Goal: Task Accomplishment & Management: Complete application form

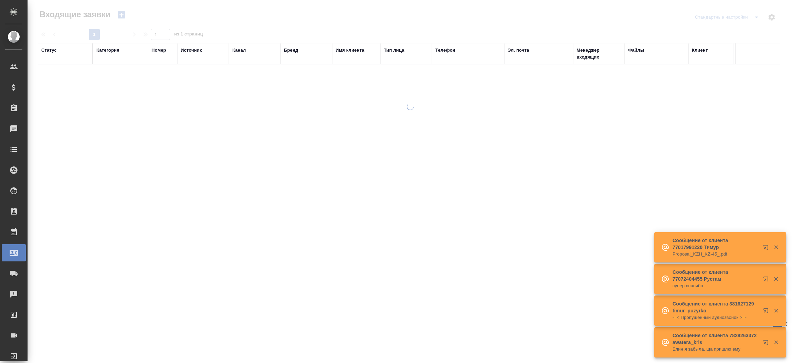
select select "RU"
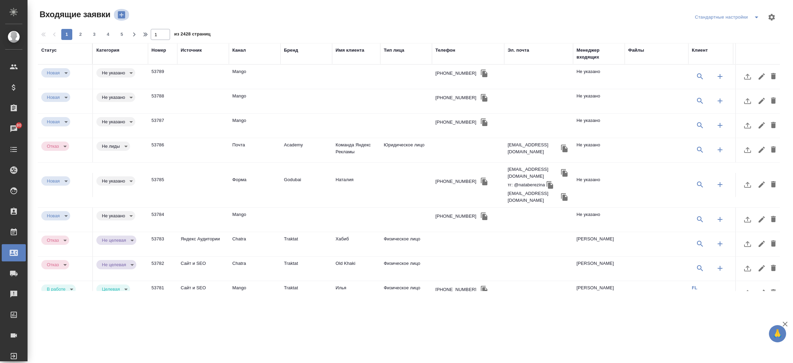
click at [123, 15] on icon "button" at bounding box center [121, 14] width 7 height 7
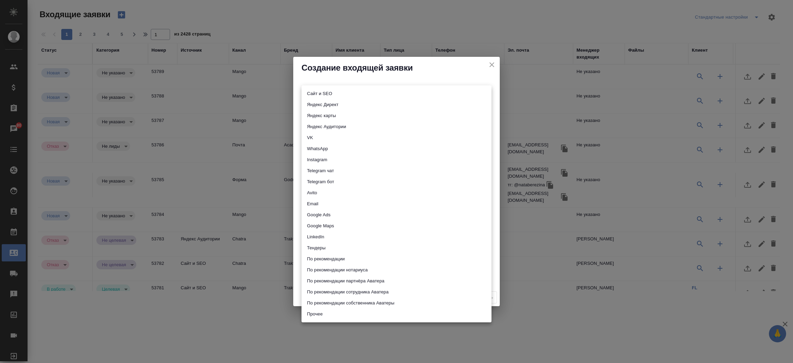
click at [336, 95] on body "🙏 .cls-1 fill:#fff; AWATERA Прутько Ирина i.prutko Клиенты Спецификации Заказы …" at bounding box center [396, 181] width 793 height 363
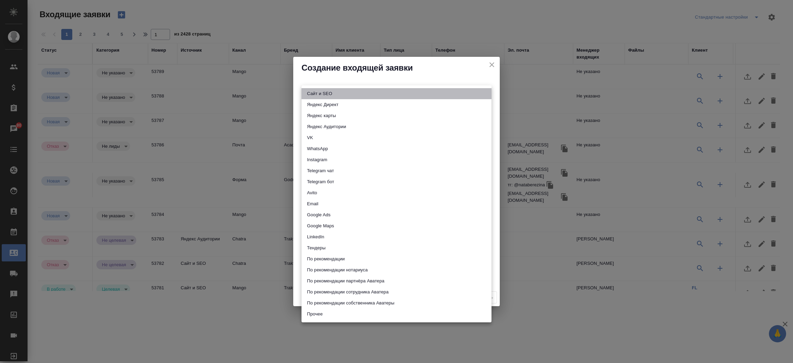
click at [336, 95] on li "Сайт и SEO" at bounding box center [396, 93] width 190 height 11
type input "seo"
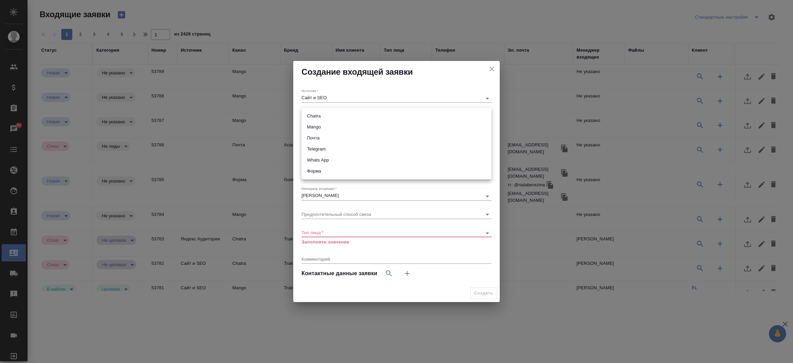
click at [332, 114] on body "🙏 .cls-1 fill:#fff; AWATERA Прутько Ирина i.prutko Клиенты Спецификации Заказы …" at bounding box center [396, 181] width 793 height 363
click at [325, 172] on li "Форма" at bounding box center [396, 170] width 190 height 11
type input "63623f8939da55ae86e7274a"
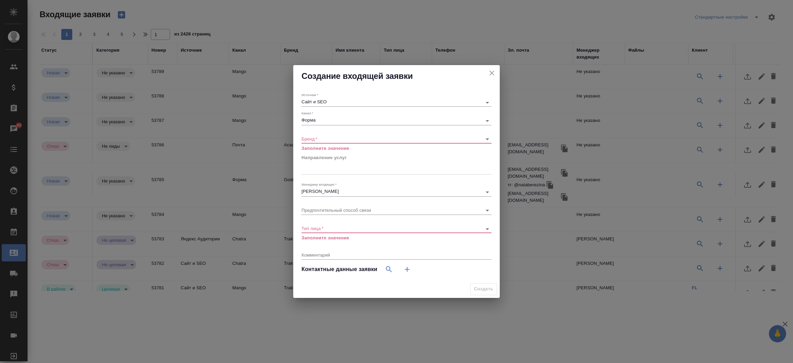
click at [318, 142] on div "​" at bounding box center [396, 139] width 190 height 9
click at [318, 137] on body "🙏 .cls-1 fill:#fff; AWATERA Прутько Ирина i.prutko Клиенты Спецификации Заказы …" at bounding box center [396, 181] width 793 height 363
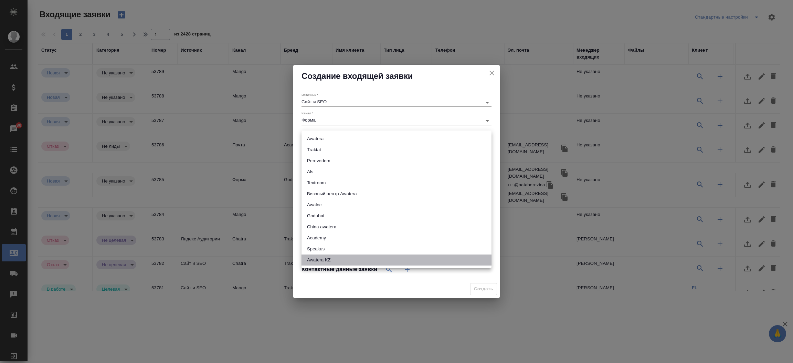
click at [325, 262] on li "Awatera KZ" at bounding box center [396, 259] width 190 height 11
type input "awateraKz"
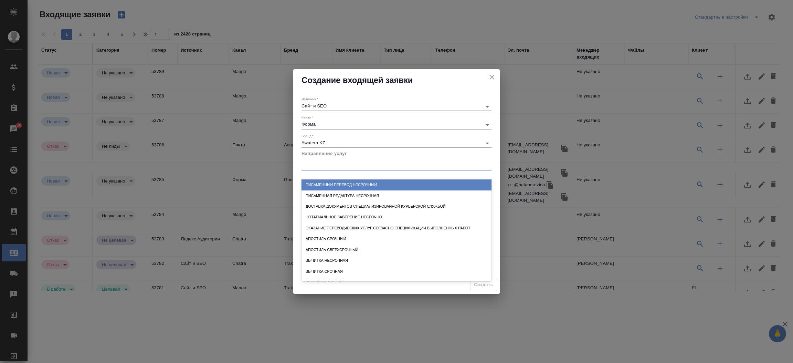
click at [329, 163] on div at bounding box center [396, 164] width 190 height 10
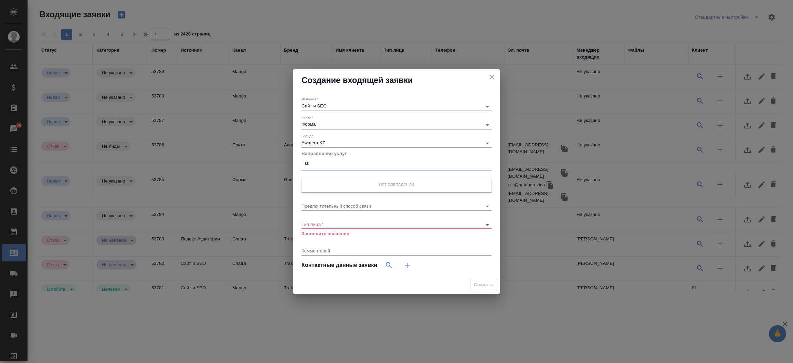
type input "k"
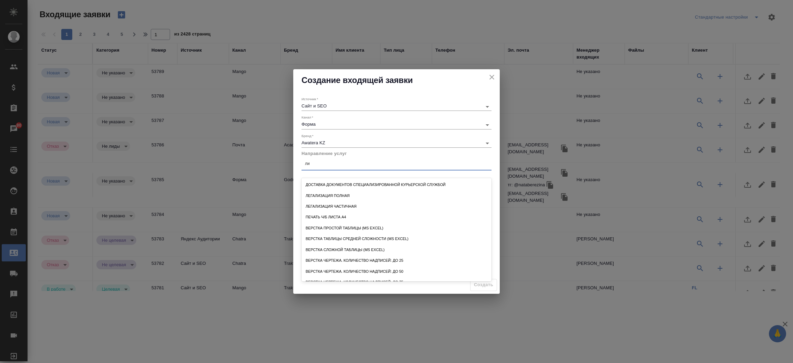
type input "л"
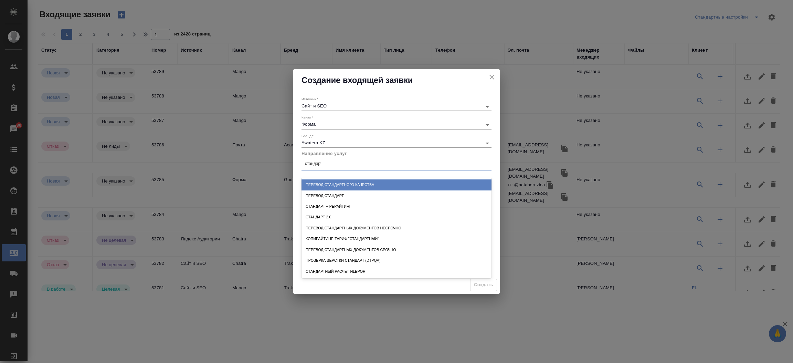
type input "стандартн"
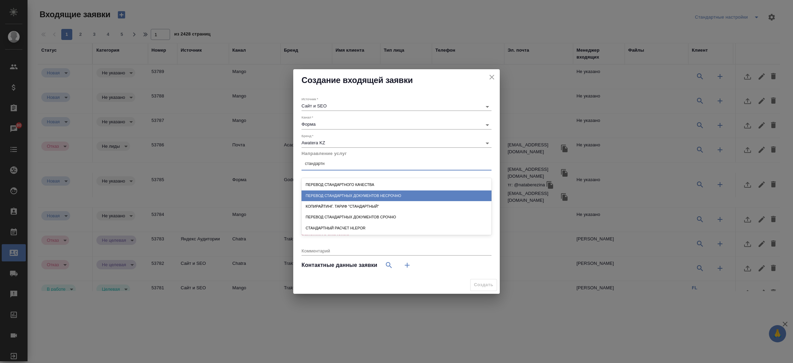
click at [337, 194] on div "Перевод стандартных документов несрочно" at bounding box center [396, 195] width 190 height 11
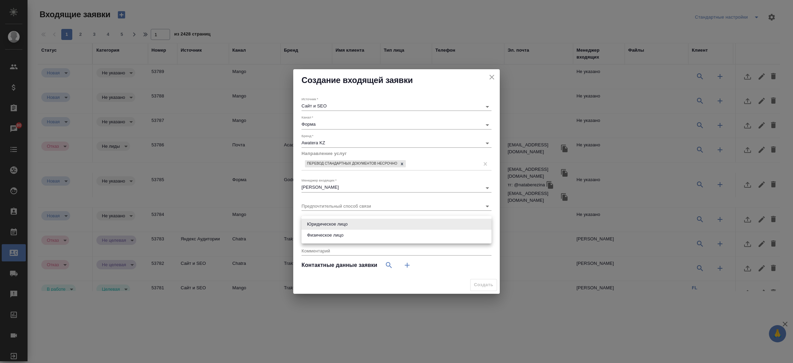
click at [330, 224] on body "🙏 .cls-1 fill:#fff; AWATERA Прутько Ирина i.prutko Клиенты Спецификации Заказы …" at bounding box center [396, 181] width 793 height 363
click at [331, 236] on li "Физическое лицо" at bounding box center [396, 234] width 190 height 11
type input "private"
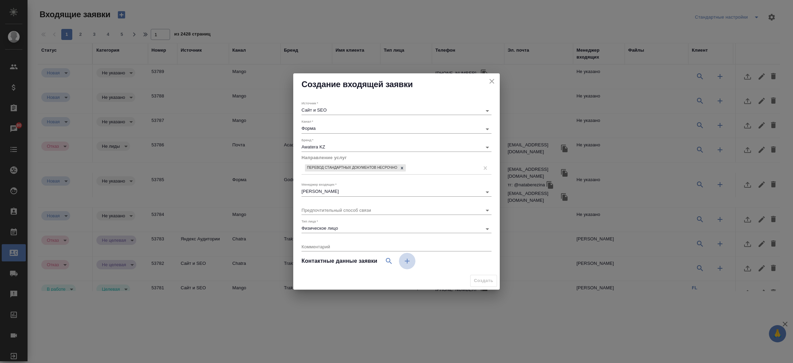
click at [410, 262] on icon "button" at bounding box center [407, 261] width 8 height 8
select select "RU"
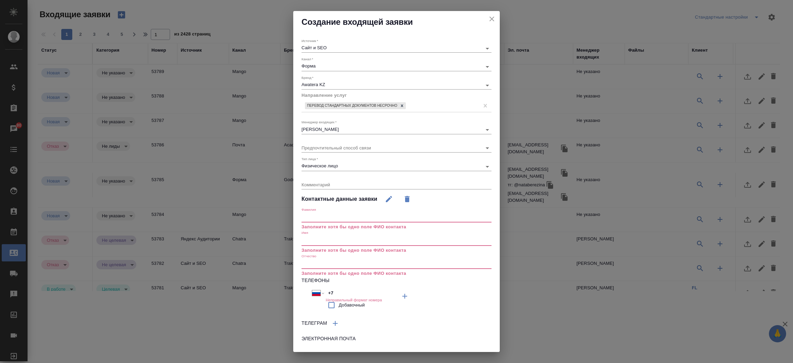
click at [357, 236] on input "text" at bounding box center [396, 241] width 190 height 10
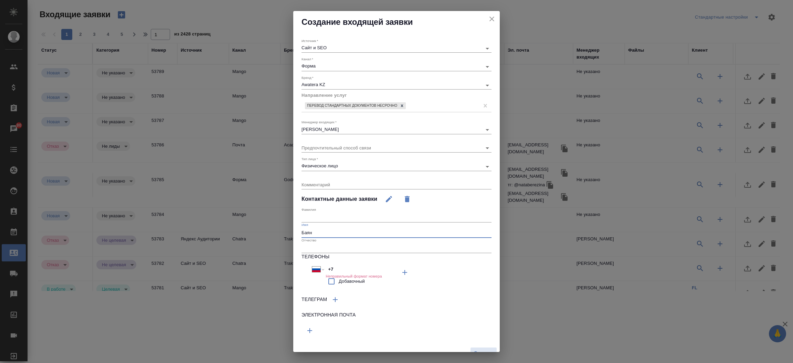
type input "Баян"
click at [342, 268] on input "+7" at bounding box center [355, 269] width 60 height 10
paste input "705 989 6887"
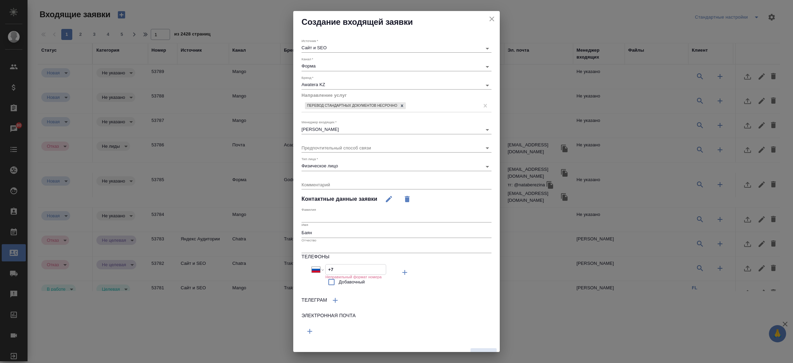
select select "KZ"
type input "+7 705 989 6887"
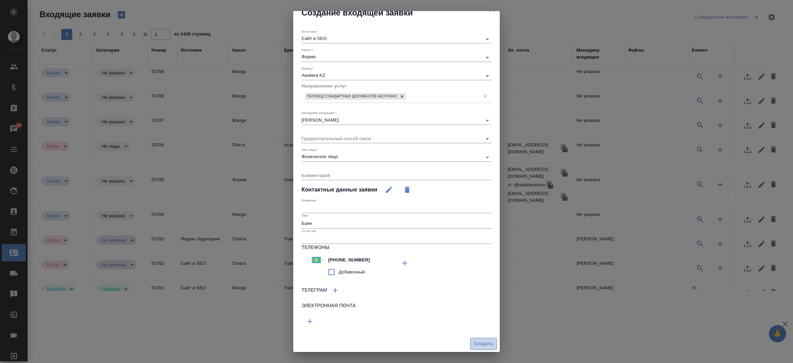
click at [474, 341] on span "Создать" at bounding box center [483, 344] width 19 height 8
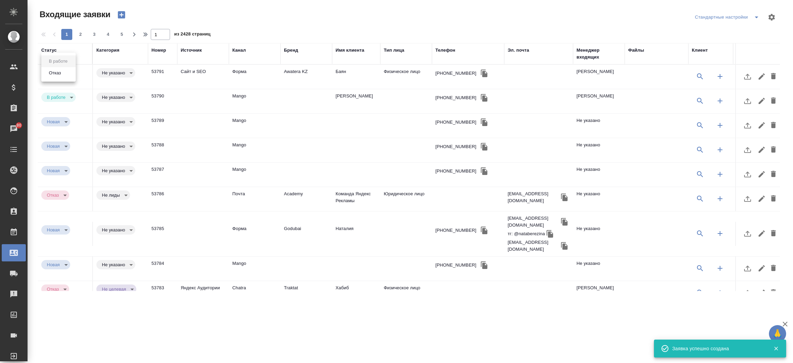
click at [62, 71] on body "🙏 .cls-1 fill:#fff; AWATERA Прутько Ирина i.prutko Клиенты Спецификации Заказы …" at bounding box center [396, 181] width 793 height 363
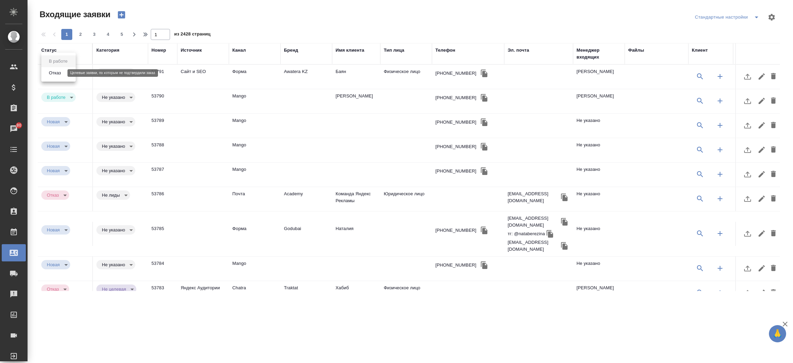
click at [62, 72] on button "Отказ" at bounding box center [55, 73] width 16 height 8
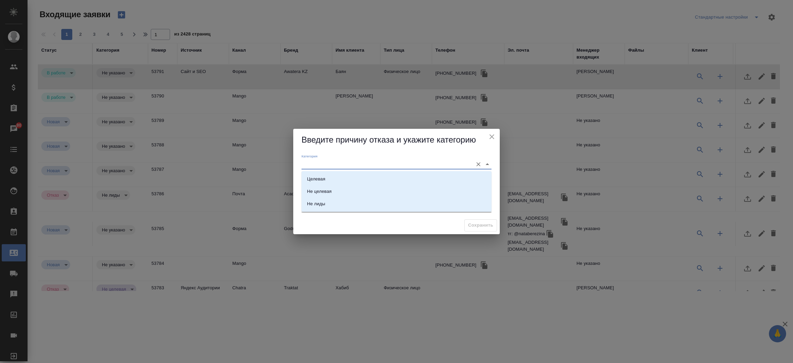
click at [310, 164] on input "Категория" at bounding box center [385, 163] width 168 height 9
click at [330, 189] on div "Не целевая" at bounding box center [319, 191] width 24 height 7
type input "Не целевая"
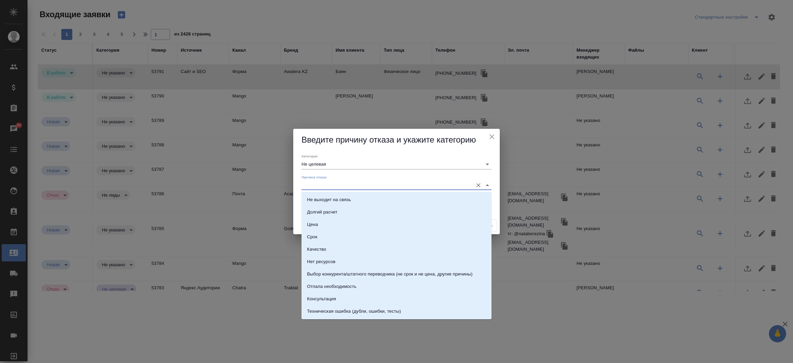
click at [324, 181] on input "Причина отказа" at bounding box center [385, 184] width 168 height 9
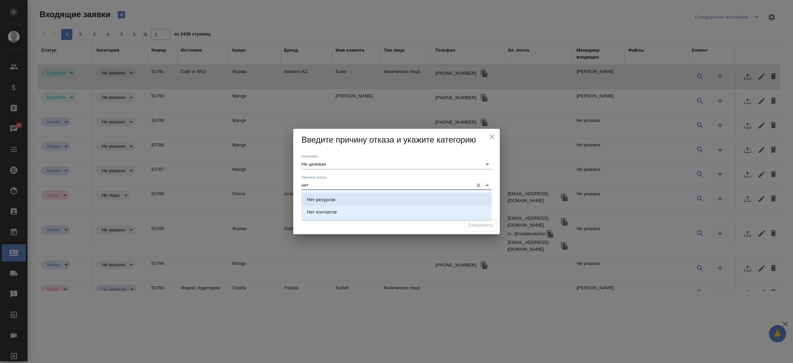
click at [335, 200] on li "Нет ресурсов" at bounding box center [396, 199] width 190 height 12
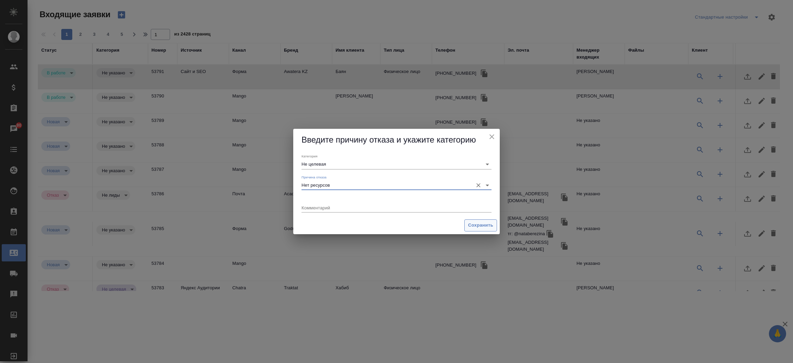
type input "Нет ресурсов"
click at [476, 228] on span "Сохранить" at bounding box center [480, 225] width 25 height 8
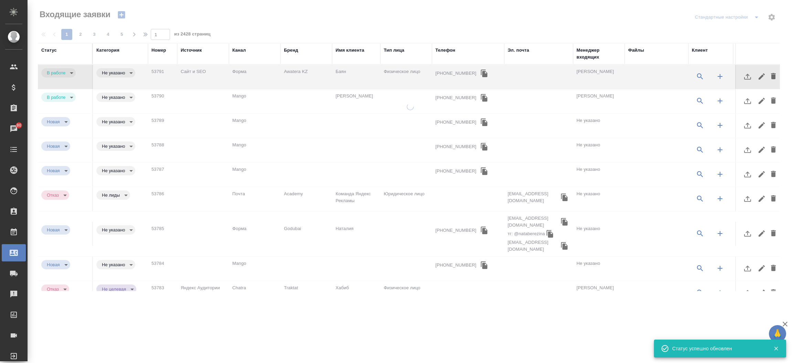
type input "rejection"
type input "noResources"
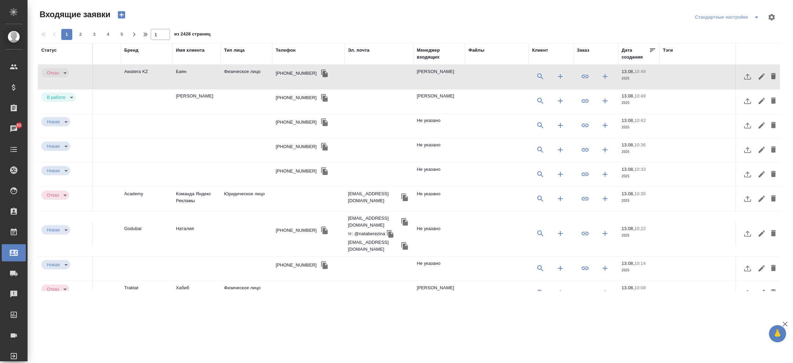
scroll to position [0, 174]
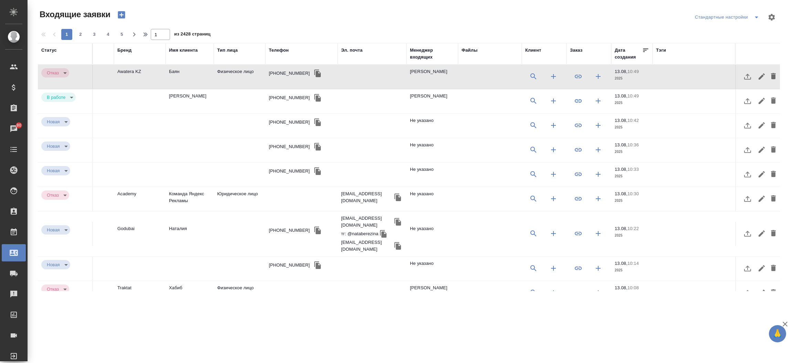
click at [570, 49] on div "Заказ" at bounding box center [576, 50] width 12 height 7
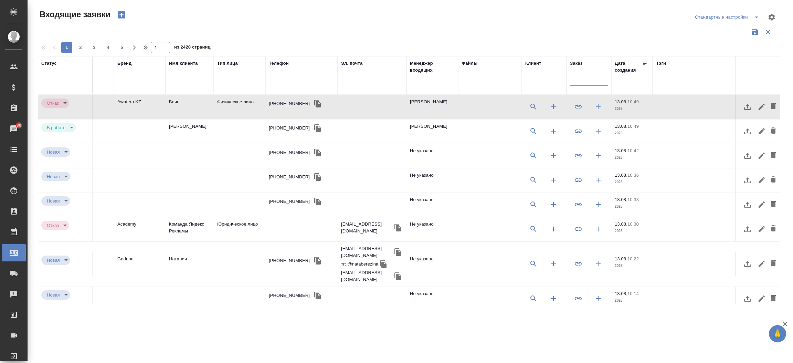
click at [570, 80] on input "text" at bounding box center [589, 81] width 38 height 9
paste input "**[S_NAOS-1](https://tera.awatera.com/Order/5f1972f2505f354a39d7c43d/)**"
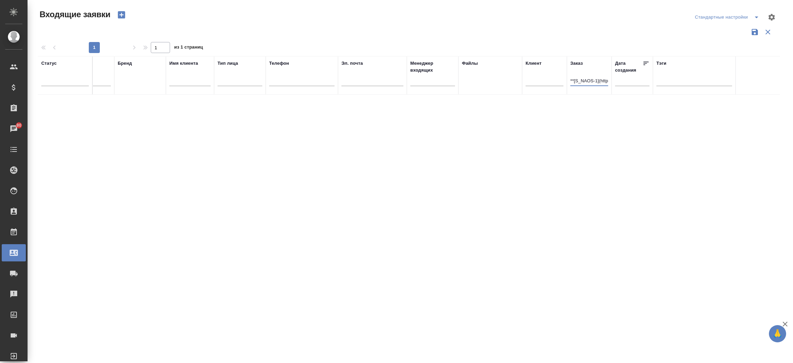
scroll to position [0, 0]
type input "S_NAOS-1"
click at [575, 78] on input "S_NAOS-1" at bounding box center [589, 81] width 38 height 9
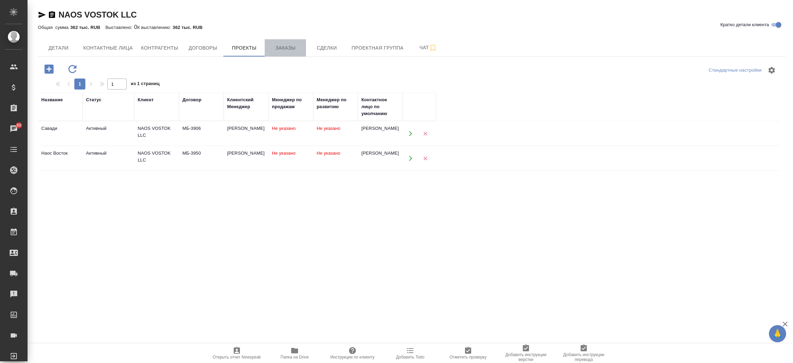
click at [289, 48] on span "Заказы" at bounding box center [285, 48] width 33 height 9
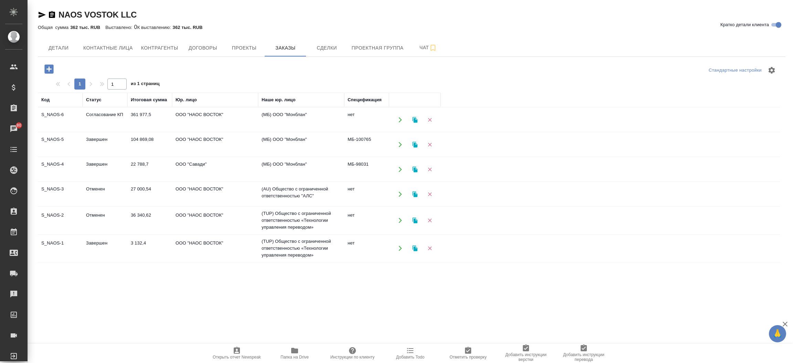
click at [52, 132] on td "S_NAOS-1" at bounding box center [60, 120] width 45 height 24
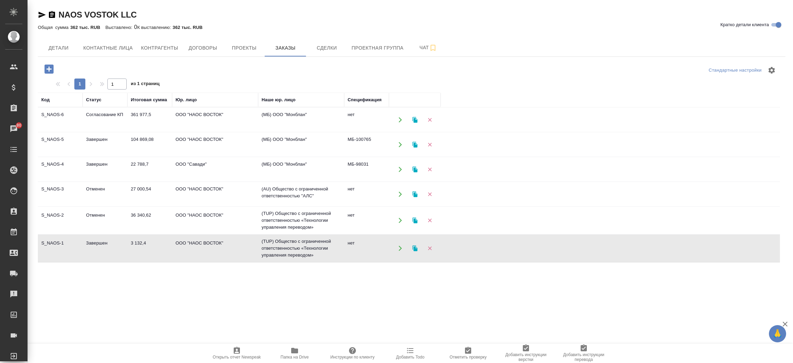
click at [52, 132] on td "S_NAOS-1" at bounding box center [60, 120] width 45 height 24
click at [64, 44] on span "Детали" at bounding box center [58, 48] width 33 height 9
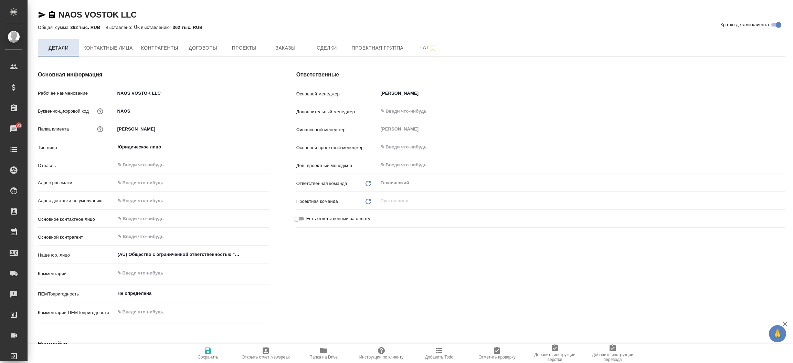
type textarea "x"
click at [40, 12] on icon "button" at bounding box center [42, 15] width 8 height 8
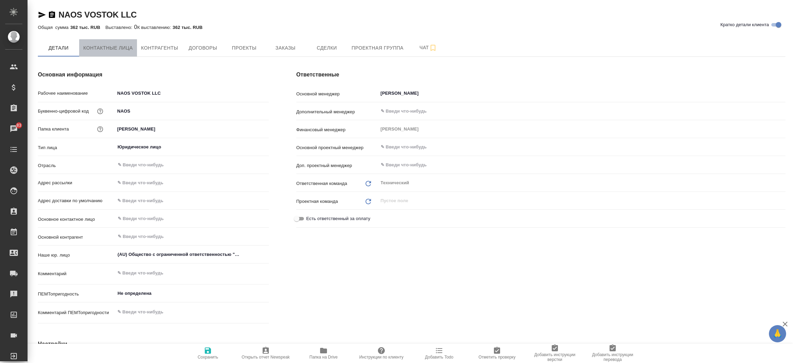
click at [103, 46] on span "Контактные лица" at bounding box center [108, 48] width 50 height 9
select select "RU"
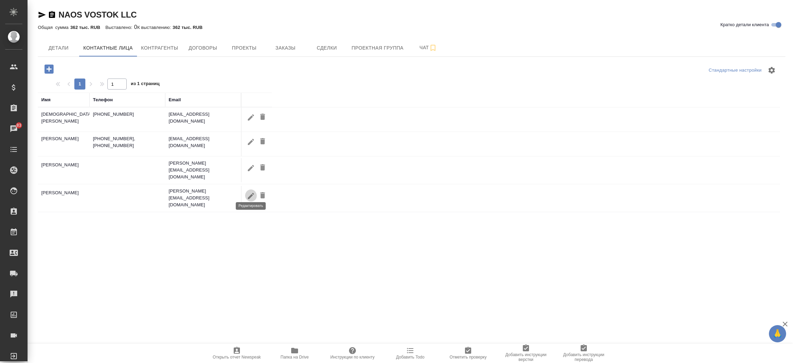
click at [250, 192] on icon "button" at bounding box center [251, 196] width 8 height 8
type input "Анастасия"
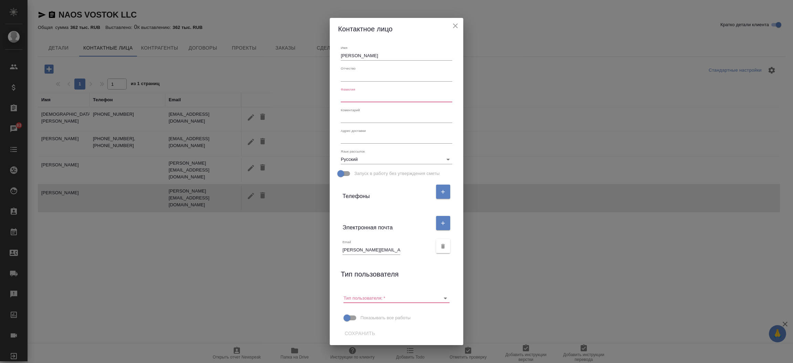
click at [381, 249] on input "anastasia.son@ru.naos.com" at bounding box center [371, 250] width 58 height 10
click at [455, 29] on icon "close" at bounding box center [455, 26] width 8 height 8
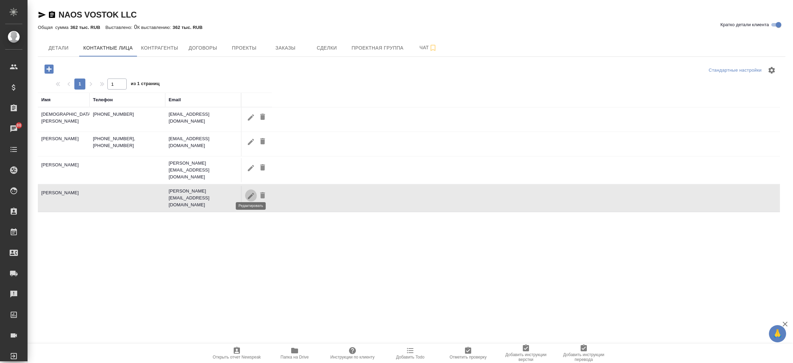
click at [249, 192] on icon "button" at bounding box center [251, 195] width 6 height 6
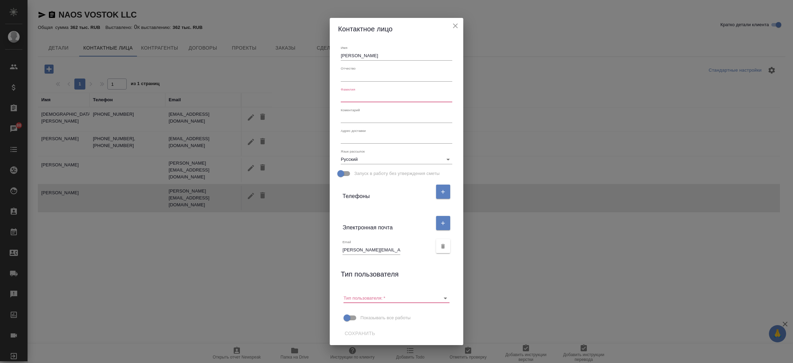
click at [387, 251] on input "anastasia.son@ru.naos.com" at bounding box center [371, 250] width 58 height 10
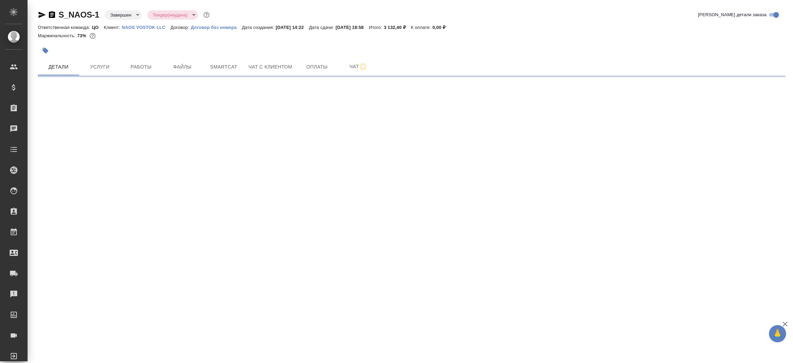
select select "RU"
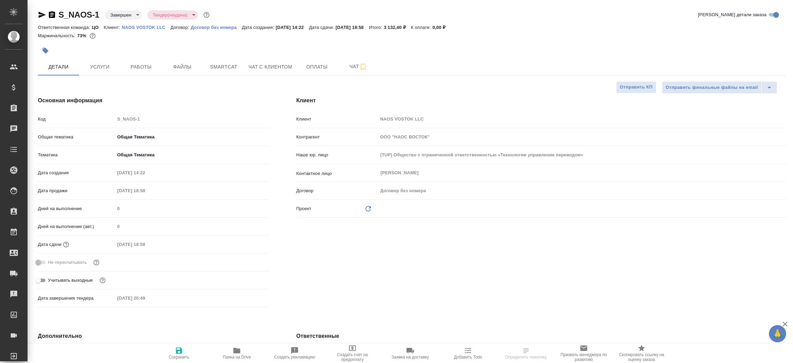
type textarea "x"
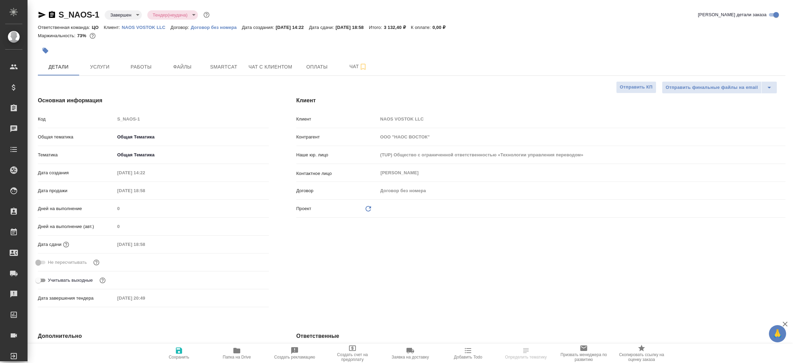
type textarea "x"
click at [39, 11] on icon "button" at bounding box center [42, 15] width 8 height 8
click at [457, 257] on div "Клиент Клиент NAOS VOSTOK LLC Контрагент ООО "НАОС ВОСТОК" Наше юр. лицо (TUP) …" at bounding box center [540, 202] width 516 height 241
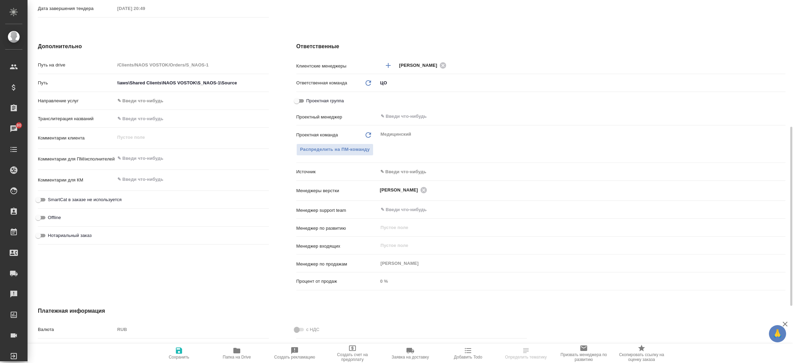
scroll to position [330, 0]
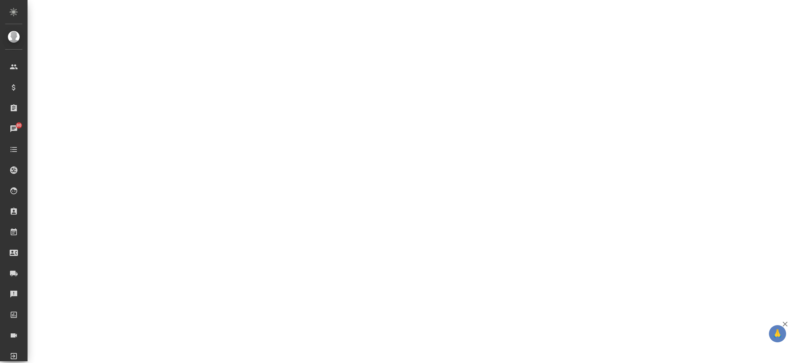
select select "RU"
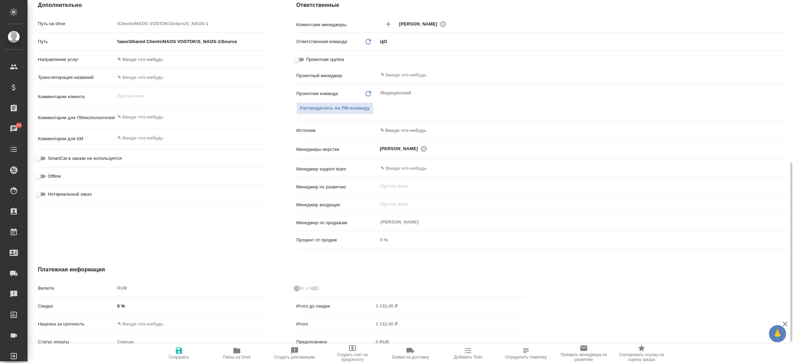
type textarea "x"
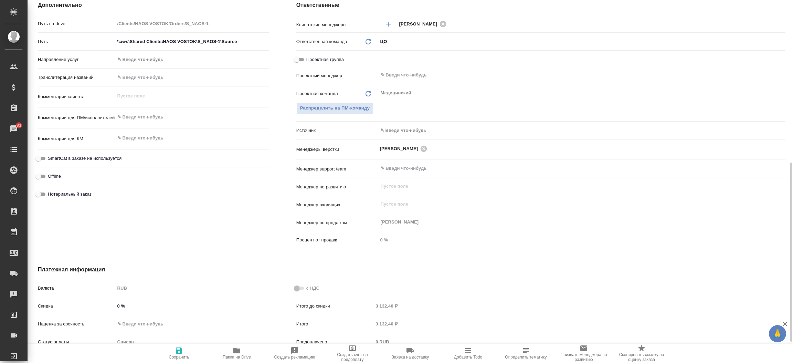
type textarea "x"
click at [275, 56] on div "Дополнительно Путь на drive /Clients/NAOS VOSTOK/Orders/S_NAOS-1 Путь \\aws\Sha…" at bounding box center [153, 126] width 258 height 278
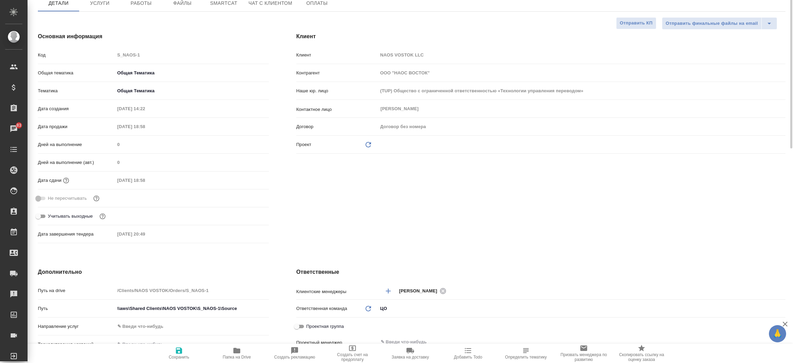
scroll to position [0, 0]
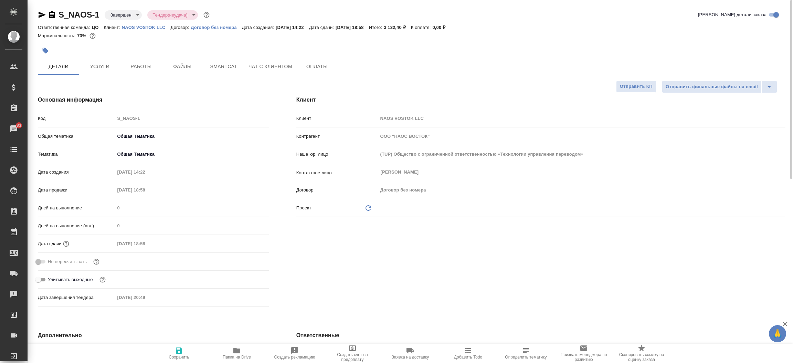
type textarea "x"
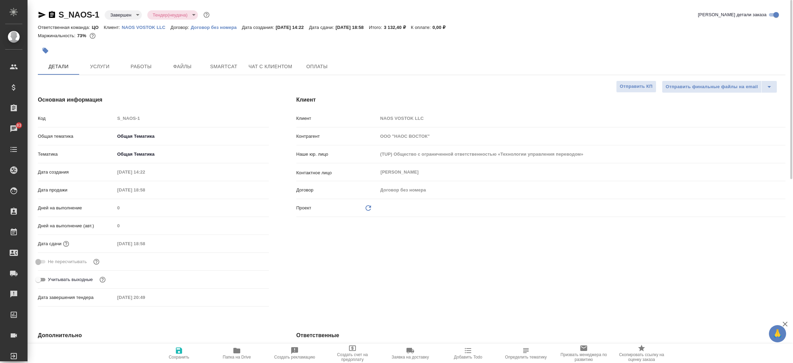
type textarea "x"
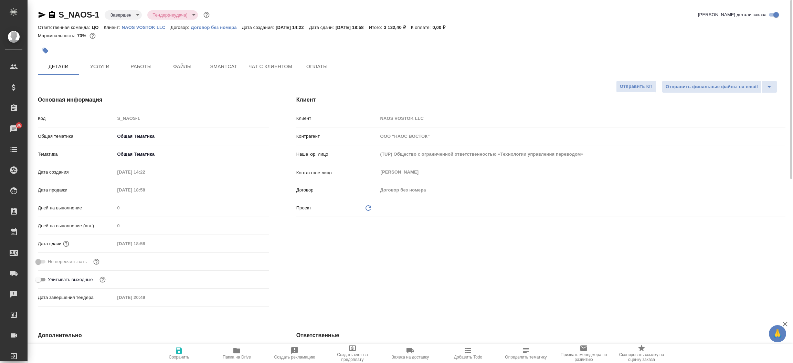
type textarea "x"
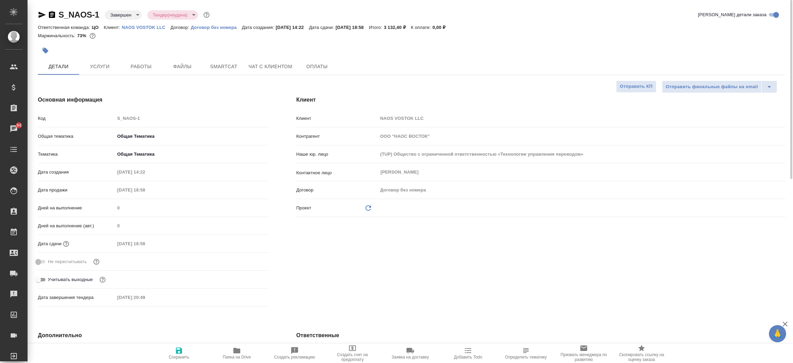
type textarea "x"
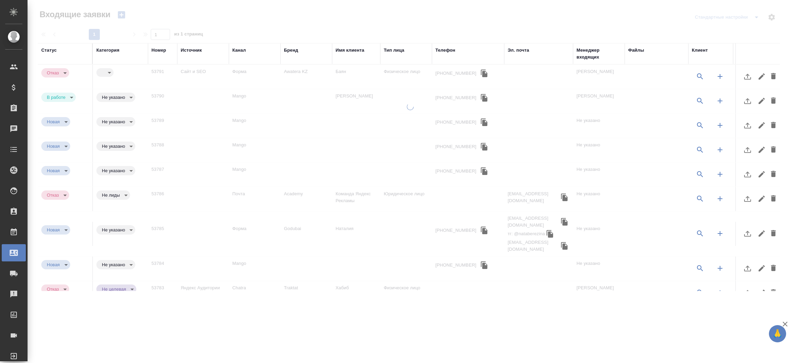
select select "RU"
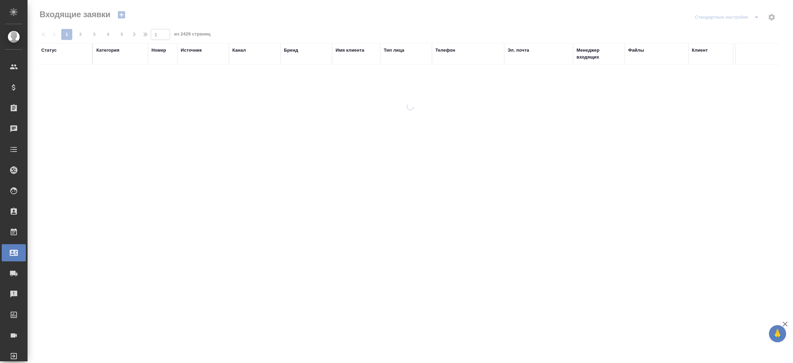
select select "RU"
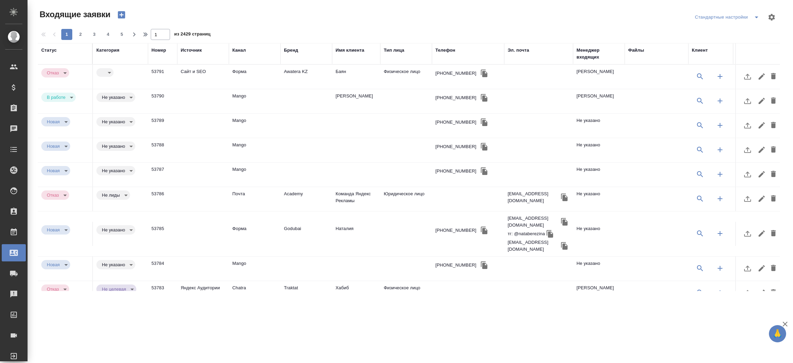
select select "RU"
click at [110, 71] on body "🙏 .cls-1 fill:#fff; AWATERA Прутько Ирина i.prutko Клиенты Спецификации Заказы …" at bounding box center [396, 181] width 793 height 363
click at [117, 76] on button "Не целевая" at bounding box center [113, 73] width 22 height 8
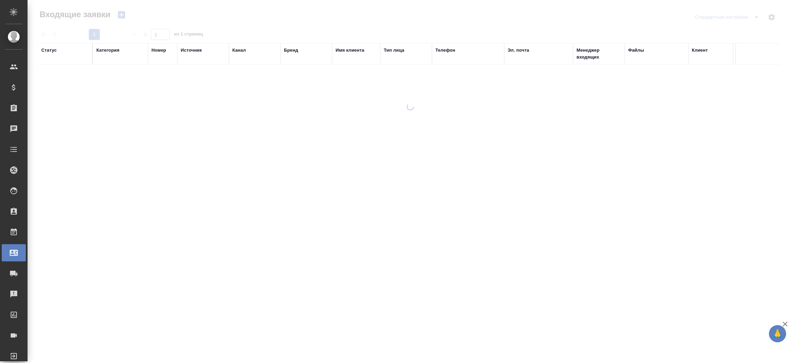
select select "RU"
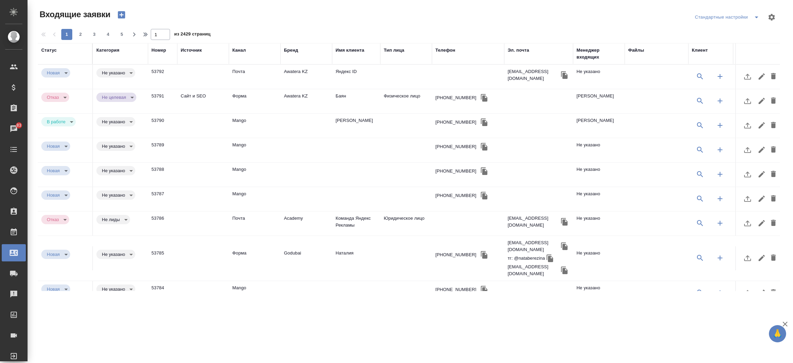
click at [240, 69] on td "Почта" at bounding box center [255, 77] width 52 height 24
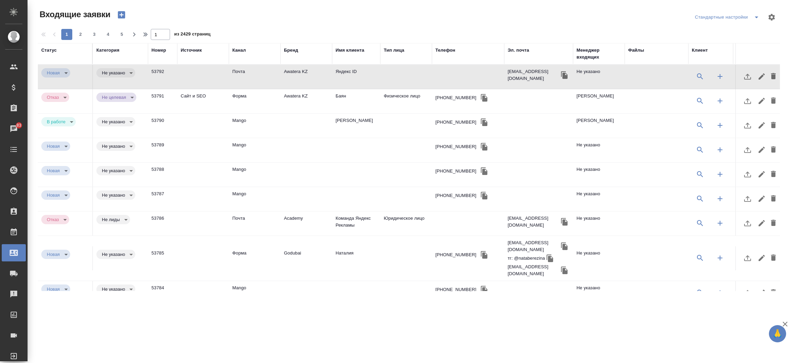
click at [240, 69] on td "Почта" at bounding box center [255, 77] width 52 height 24
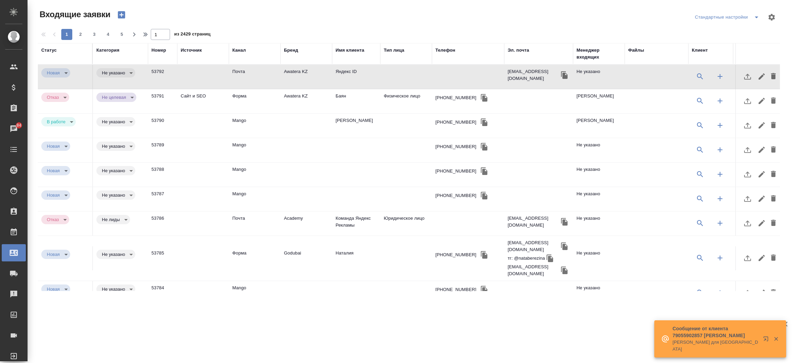
click at [236, 73] on td "Почта" at bounding box center [255, 77] width 52 height 24
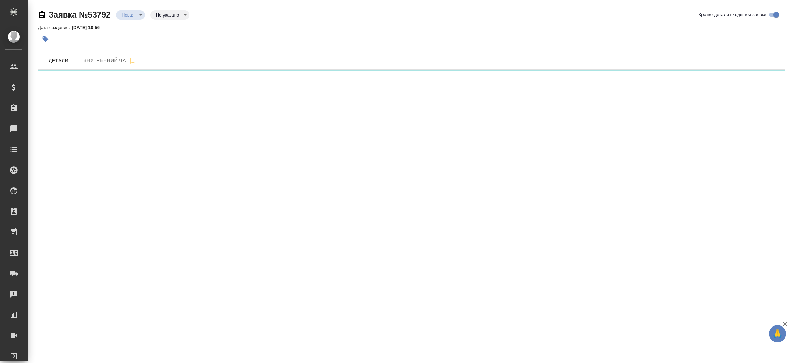
select select "RU"
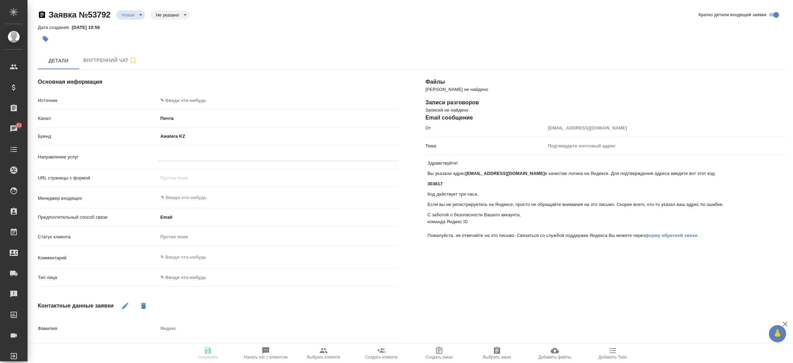
type textarea "x"
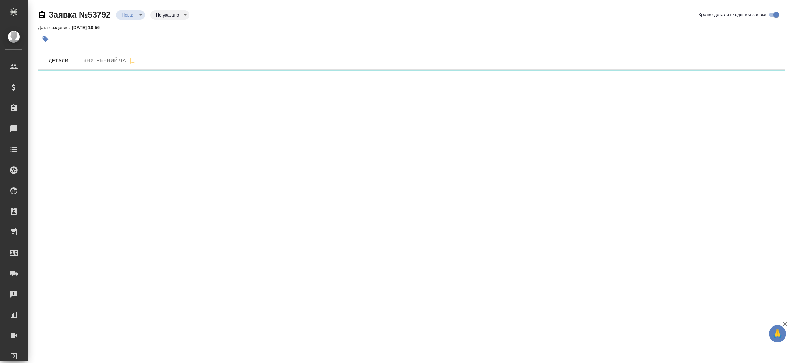
select select "RU"
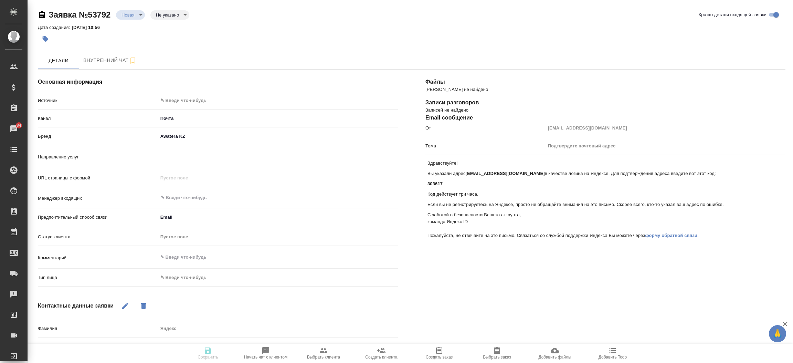
type textarea "x"
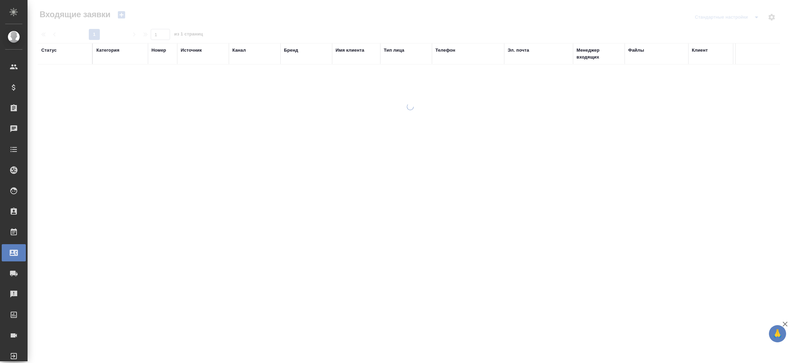
select select "RU"
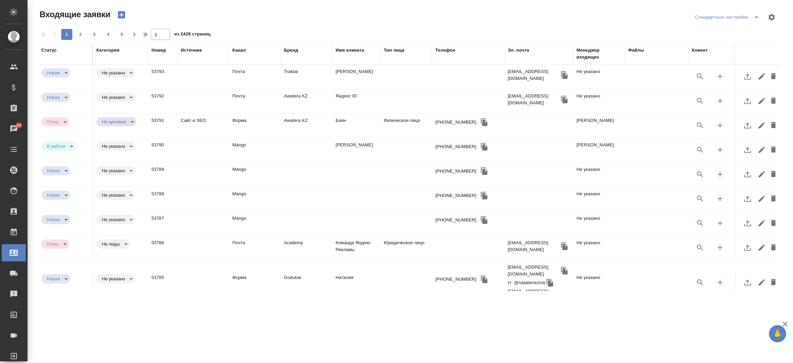
click at [164, 70] on td "53793" at bounding box center [162, 77] width 29 height 24
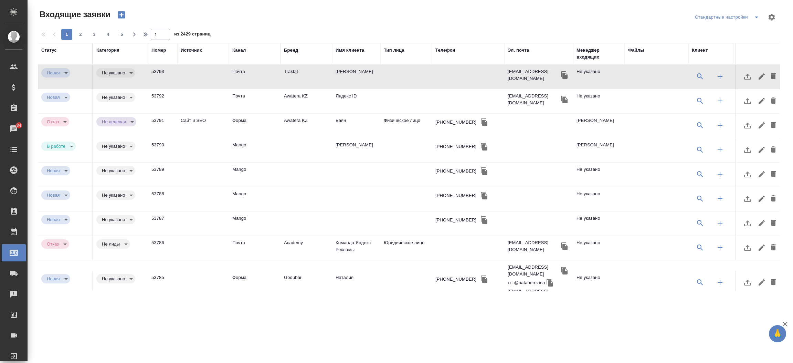
click at [164, 70] on td "53793" at bounding box center [162, 77] width 29 height 24
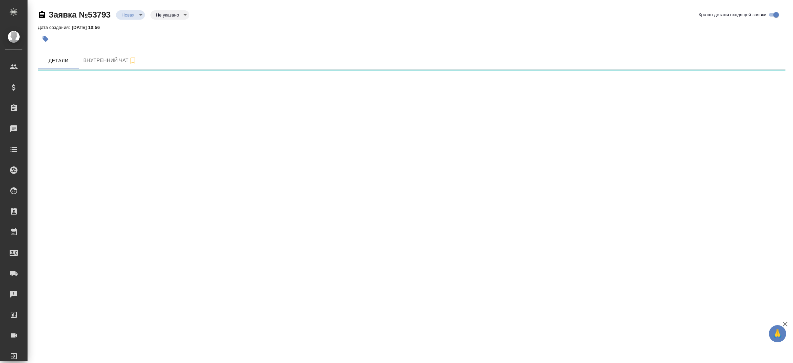
select select "RU"
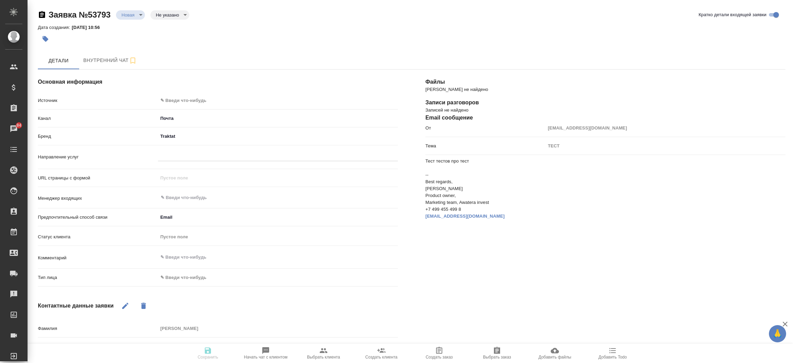
type textarea "x"
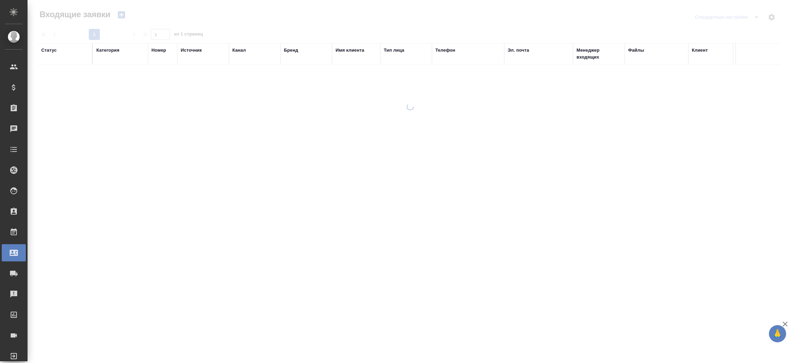
select select "RU"
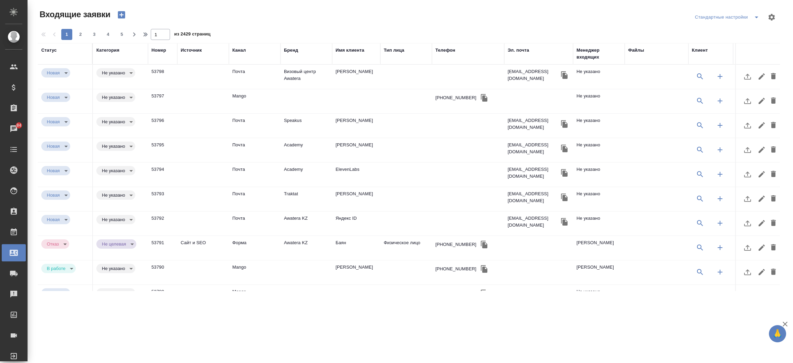
click at [244, 89] on td "Почта" at bounding box center [255, 77] width 52 height 24
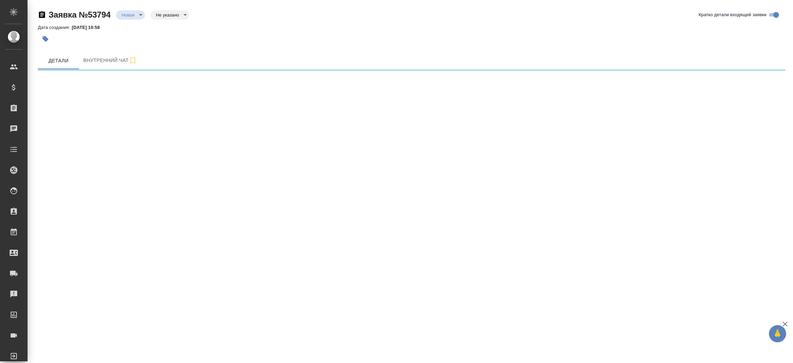
select select "RU"
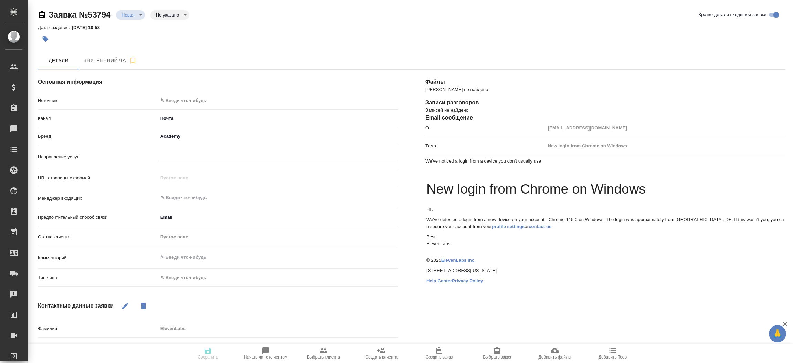
type textarea "x"
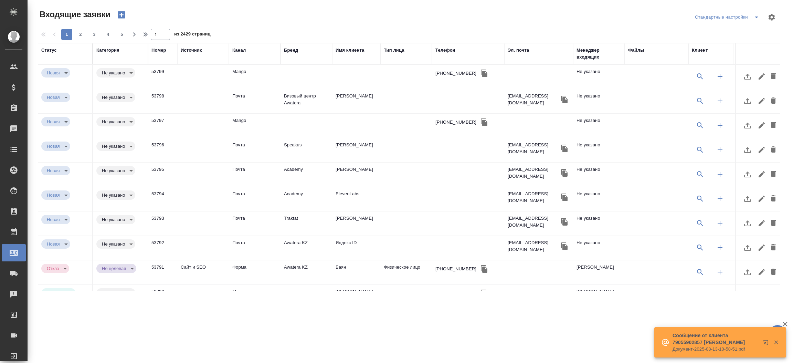
select select "RU"
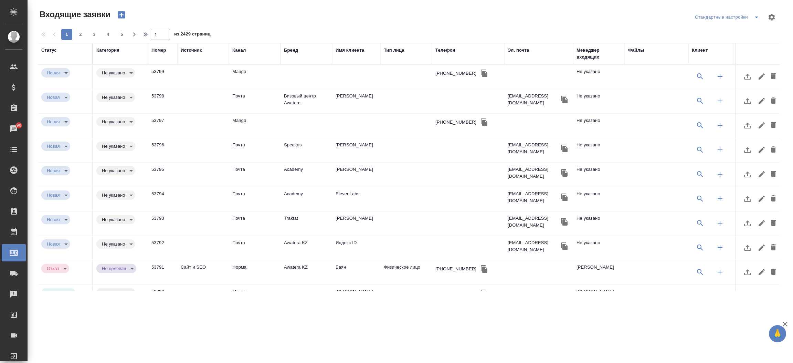
click at [294, 52] on div "Бренд" at bounding box center [291, 50] width 14 height 7
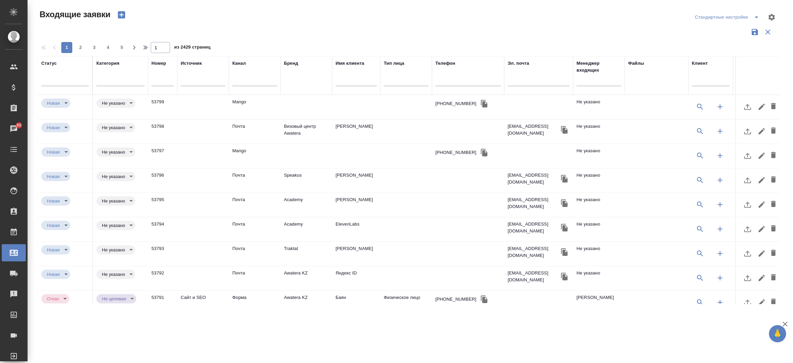
click at [295, 78] on div "Бренд" at bounding box center [306, 75] width 45 height 31
click at [155, 101] on td "53799" at bounding box center [162, 107] width 29 height 24
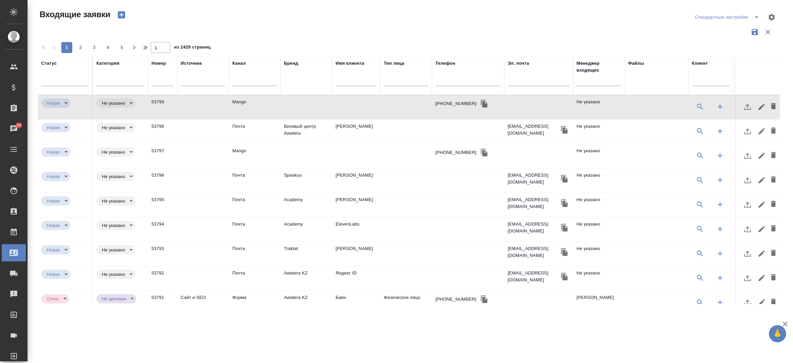
click at [155, 101] on td "53799" at bounding box center [162, 107] width 29 height 24
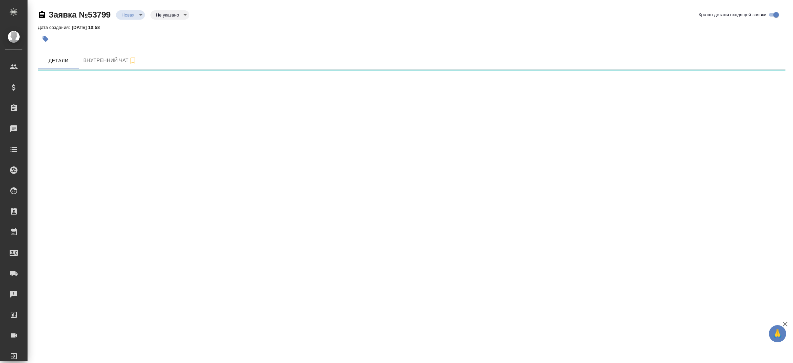
select select "RU"
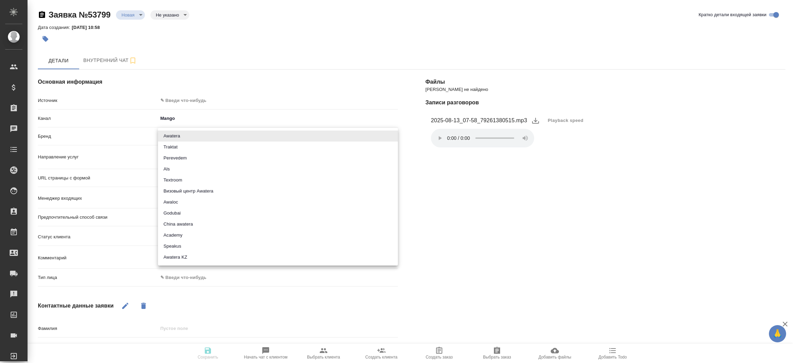
click at [169, 132] on body "🙏 .cls-1 fill:#fff; AWATERA [PERSON_NAME]prutko Клиенты Спецификации Заказы Чат…" at bounding box center [396, 181] width 793 height 363
type textarea "x"
